Goal: Task Accomplishment & Management: Complete application form

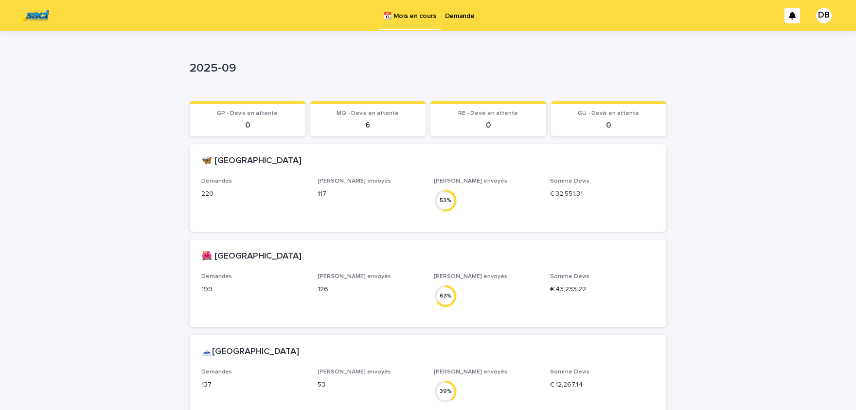
click at [456, 20] on p "Demande" at bounding box center [460, 10] width 30 height 20
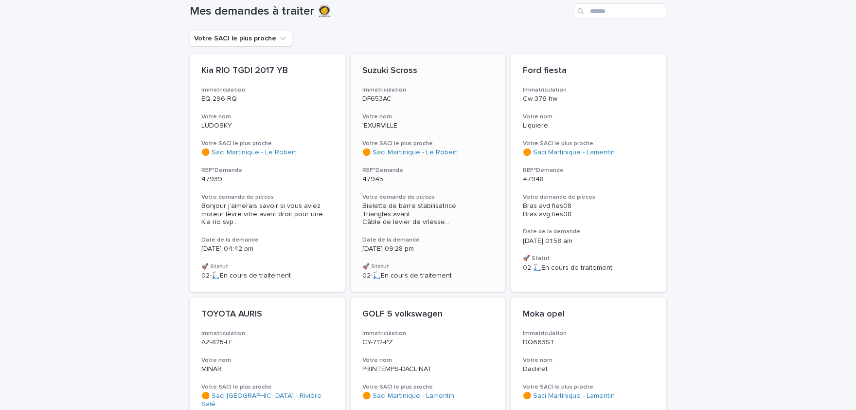
scroll to position [80, 0]
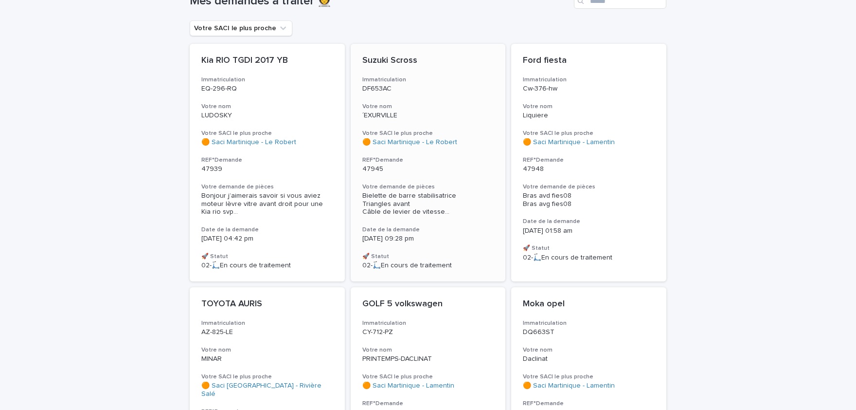
click at [481, 201] on span "Bielette de barre stabilisatrice Triangles avant Câble de levier de vitesse ..." at bounding box center [428, 204] width 132 height 24
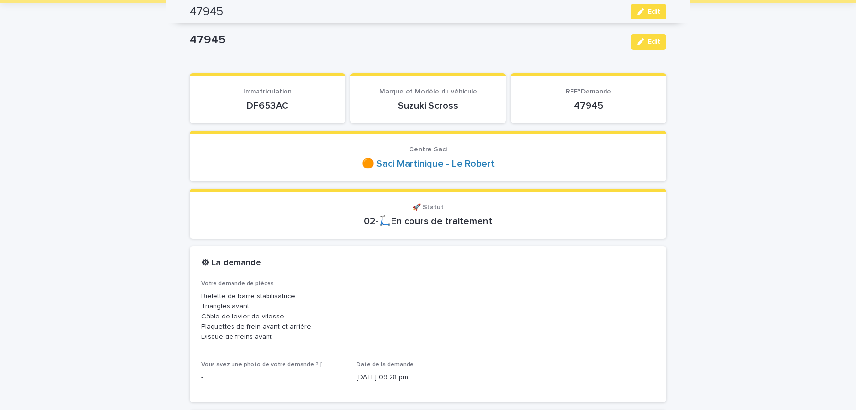
scroll to position [51, 0]
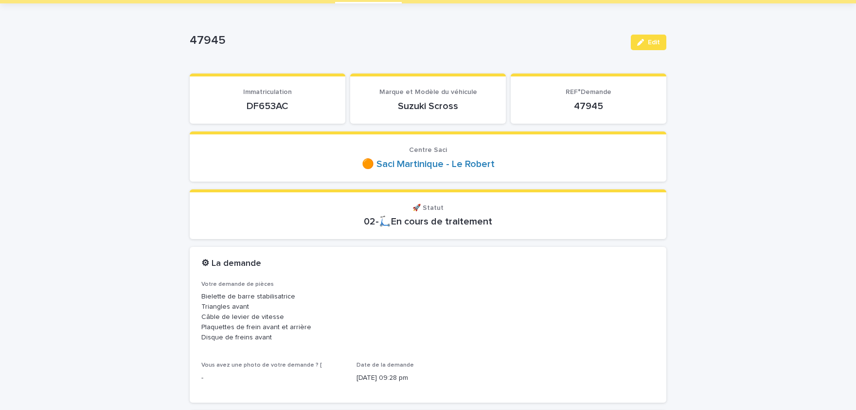
click at [272, 103] on p "DF653AC" at bounding box center [267, 106] width 132 height 12
copy p "DF653AC"
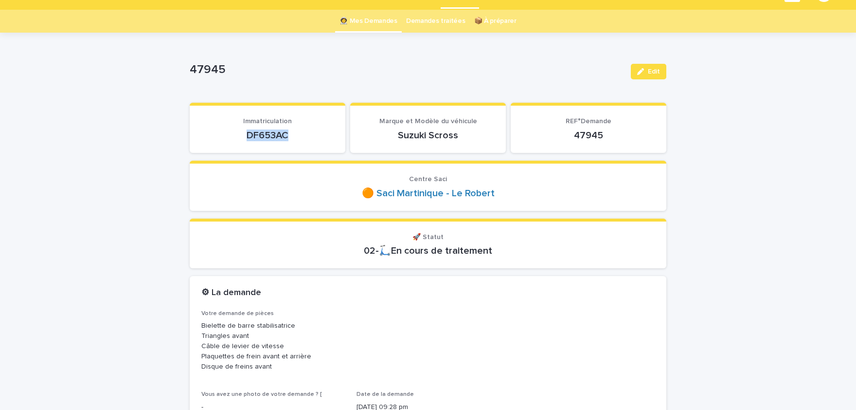
scroll to position [11, 0]
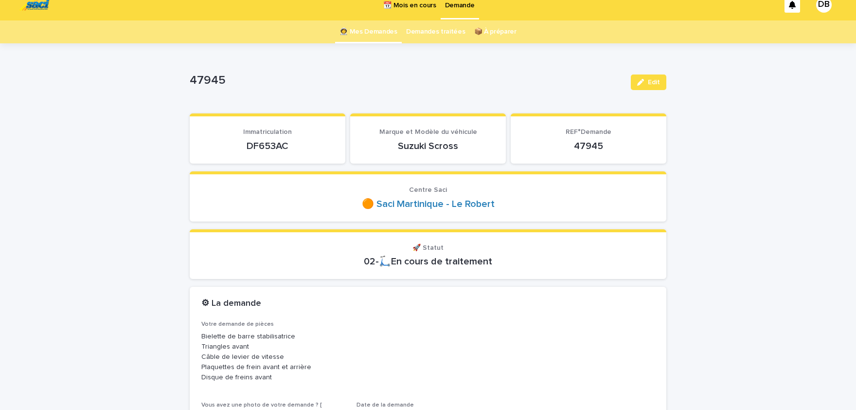
click at [248, 353] on p "Bielette de barre stabilisatrice Triangles avant Câble de levier de vitesse Pla…" at bounding box center [427, 356] width 453 height 51
click at [241, 355] on p "Bielette de barre stabilisatrice Triangles avant Câble de levier de vitesse Pla…" at bounding box center [427, 356] width 453 height 51
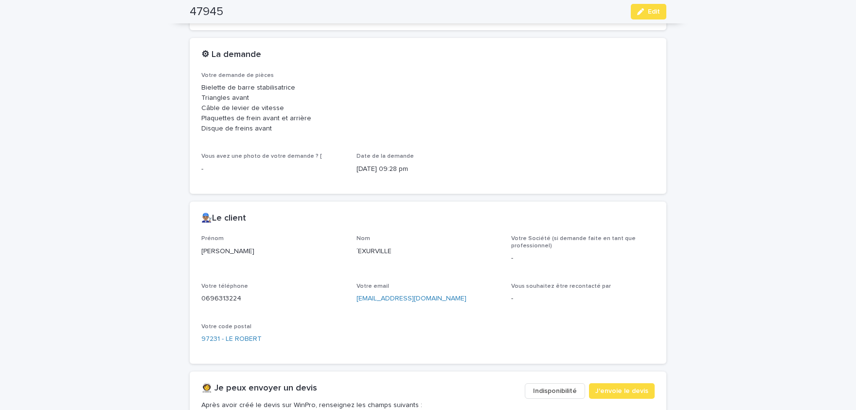
scroll to position [291, 0]
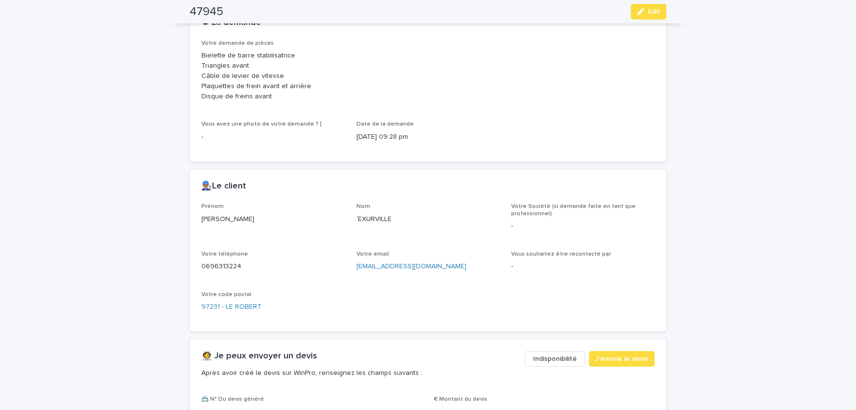
click at [217, 220] on p "[PERSON_NAME]" at bounding box center [272, 219] width 143 height 10
copy p "[PERSON_NAME]"
click at [378, 220] on p "´EXURVILLE" at bounding box center [428, 219] width 143 height 10
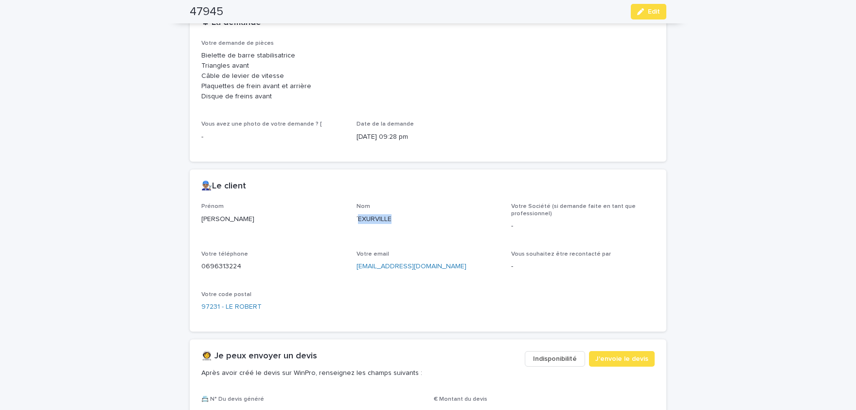
copy p "EXURVILLE"
click at [229, 262] on p "0696313224" at bounding box center [272, 266] width 143 height 10
copy p "0696313224"
click at [653, 10] on span "Edit" at bounding box center [654, 11] width 12 height 7
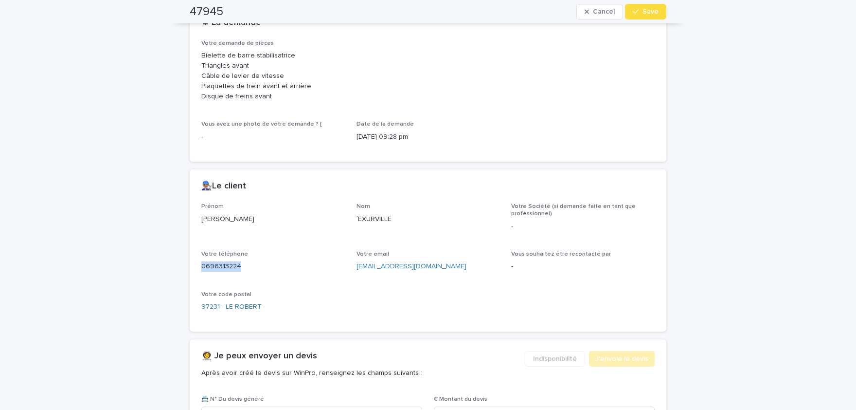
scroll to position [642, 0]
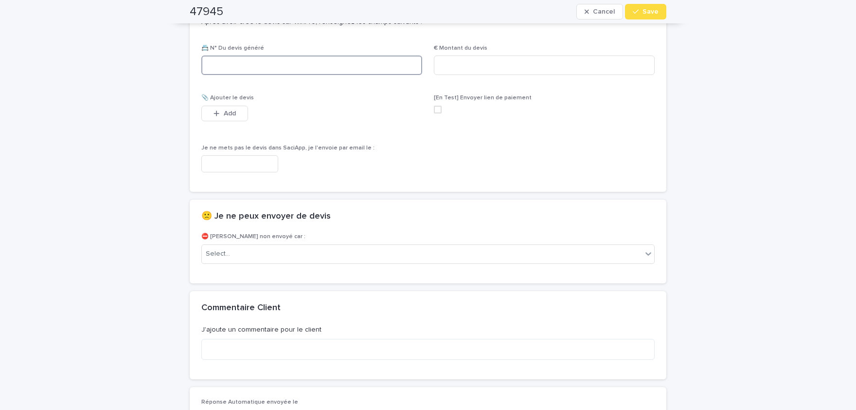
click at [288, 65] on input at bounding box center [311, 64] width 221 height 19
paste input "********"
type input "********"
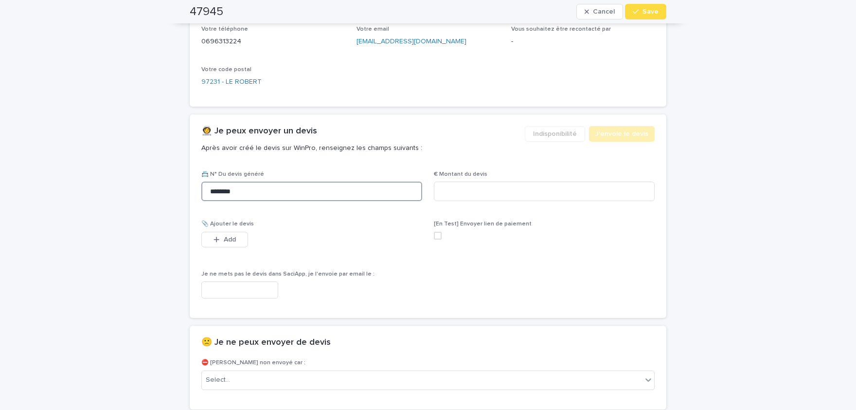
scroll to position [522, 0]
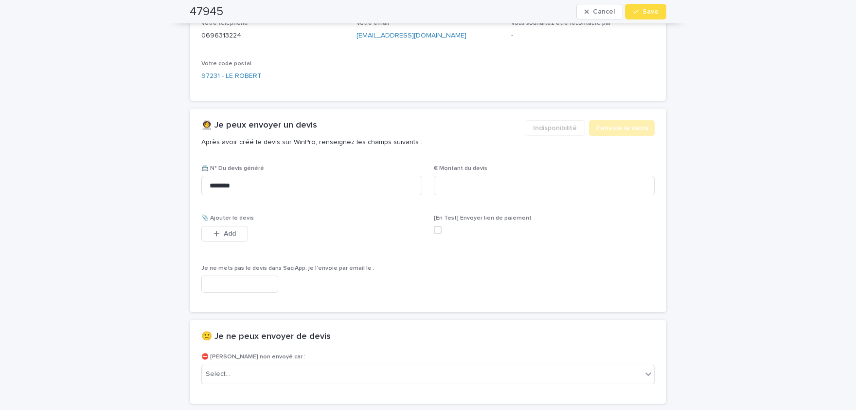
click at [495, 196] on div "€ Montant du devis" at bounding box center [544, 184] width 221 height 38
click at [500, 191] on input at bounding box center [544, 185] width 221 height 19
paste input "*****"
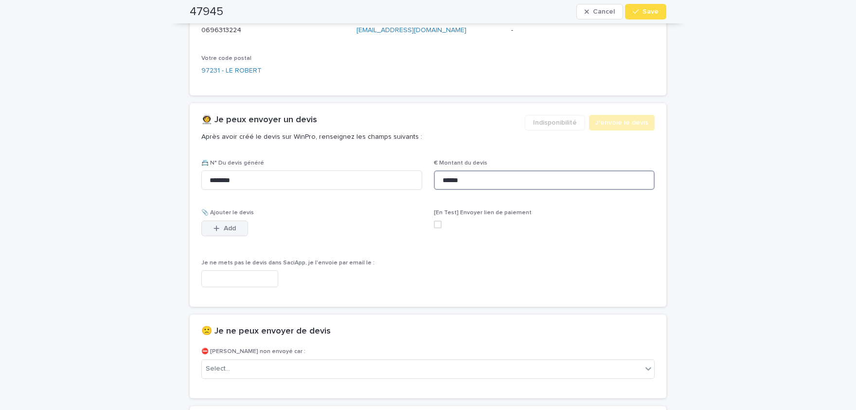
type input "******"
click at [239, 227] on button "Add" at bounding box center [224, 228] width 47 height 16
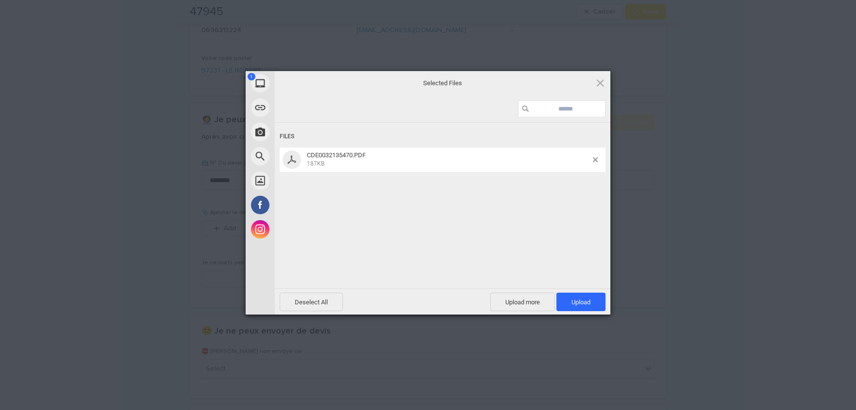
click at [566, 224] on div "Files CDE0032135470.PDF 187KB" at bounding box center [443, 204] width 336 height 163
click at [579, 298] on span "Upload 1" at bounding box center [580, 301] width 49 height 18
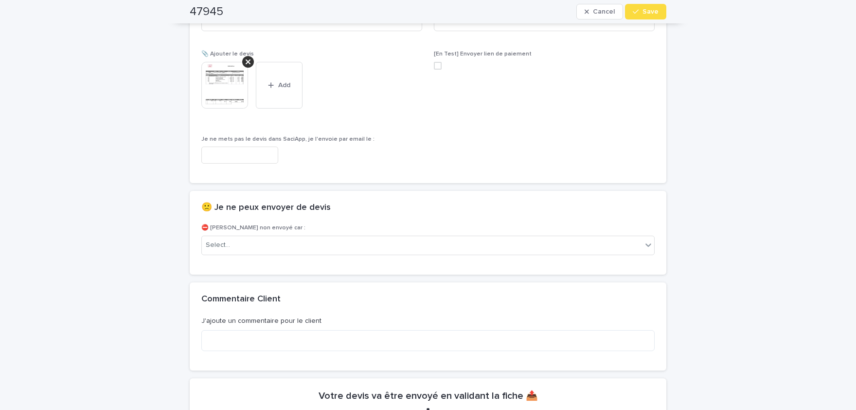
scroll to position [686, 0]
click at [661, 7] on button "Save" at bounding box center [645, 12] width 41 height 16
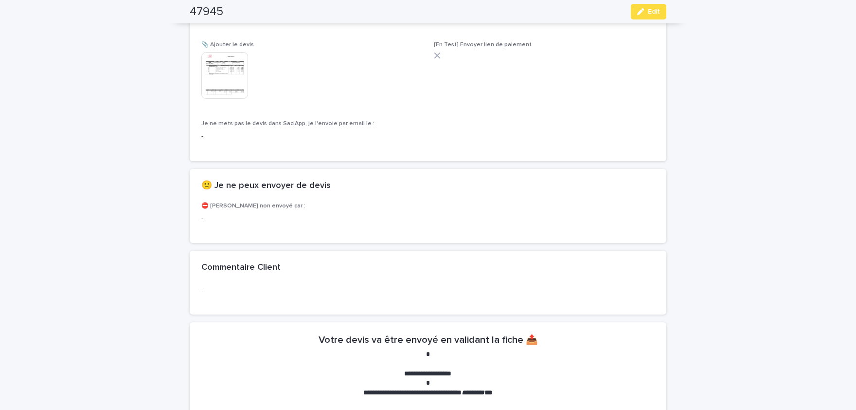
scroll to position [658, 0]
